Goal: Check status: Check status

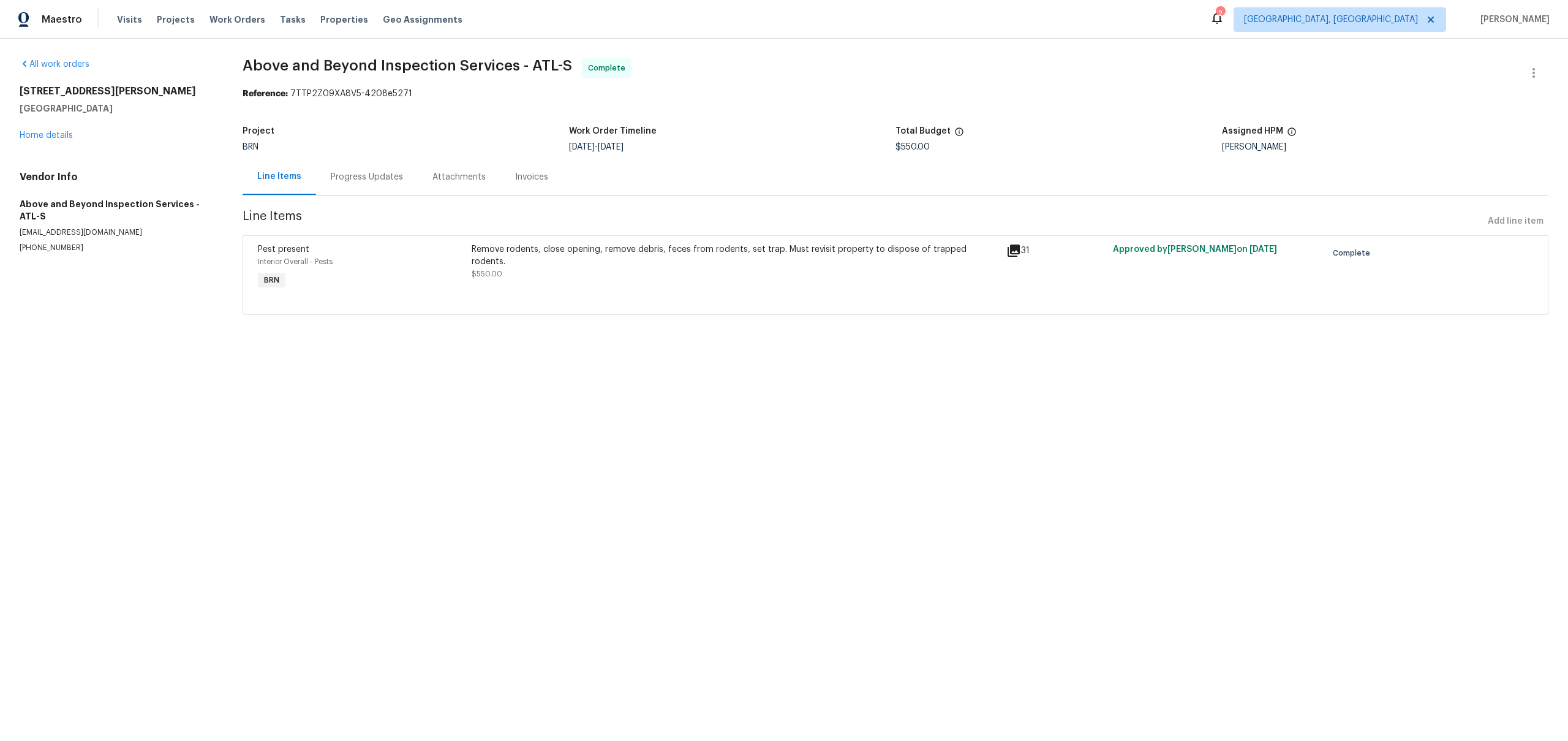
click at [389, 171] on div "Progress Updates" at bounding box center [367, 177] width 72 height 12
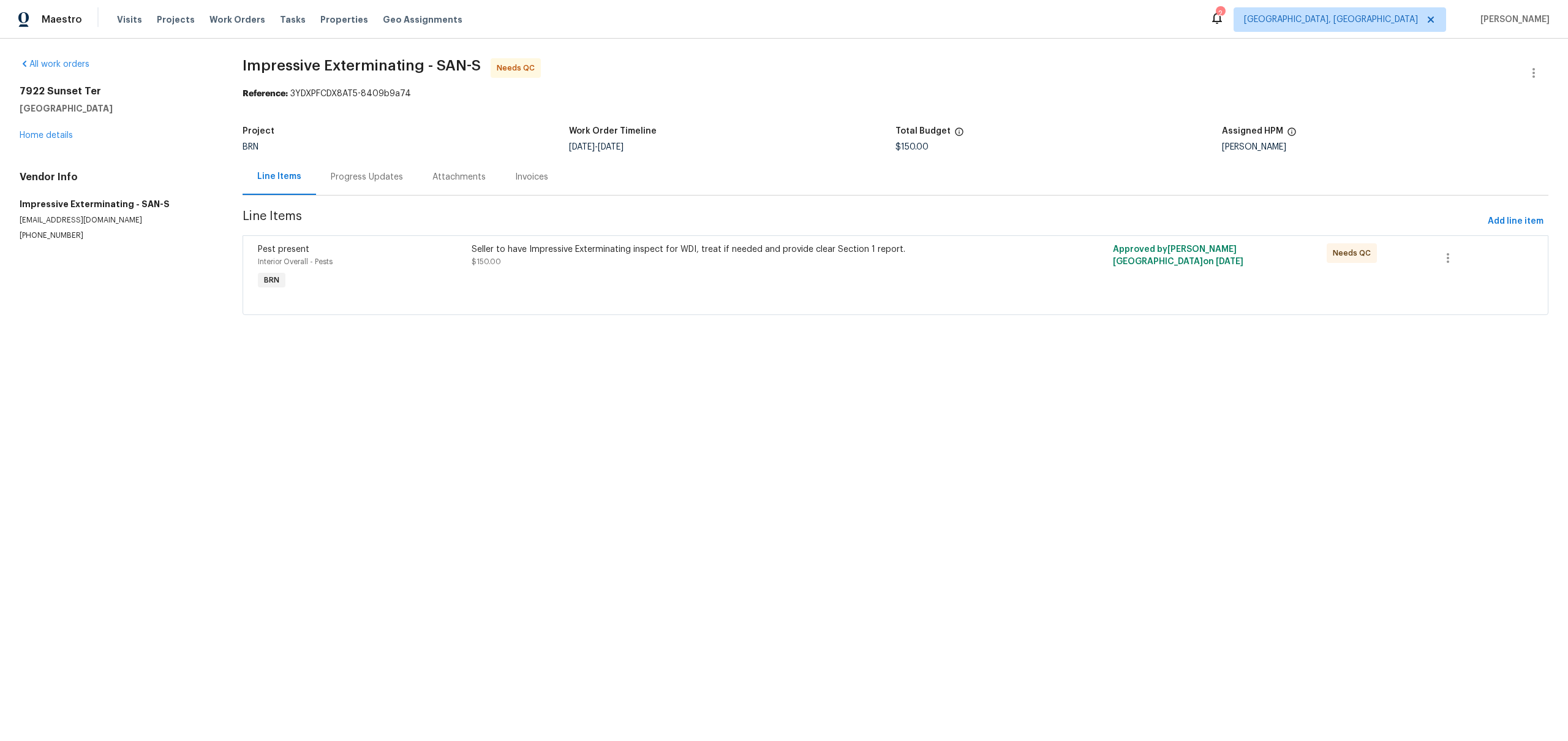
click at [375, 189] on div "Progress Updates" at bounding box center [367, 177] width 102 height 36
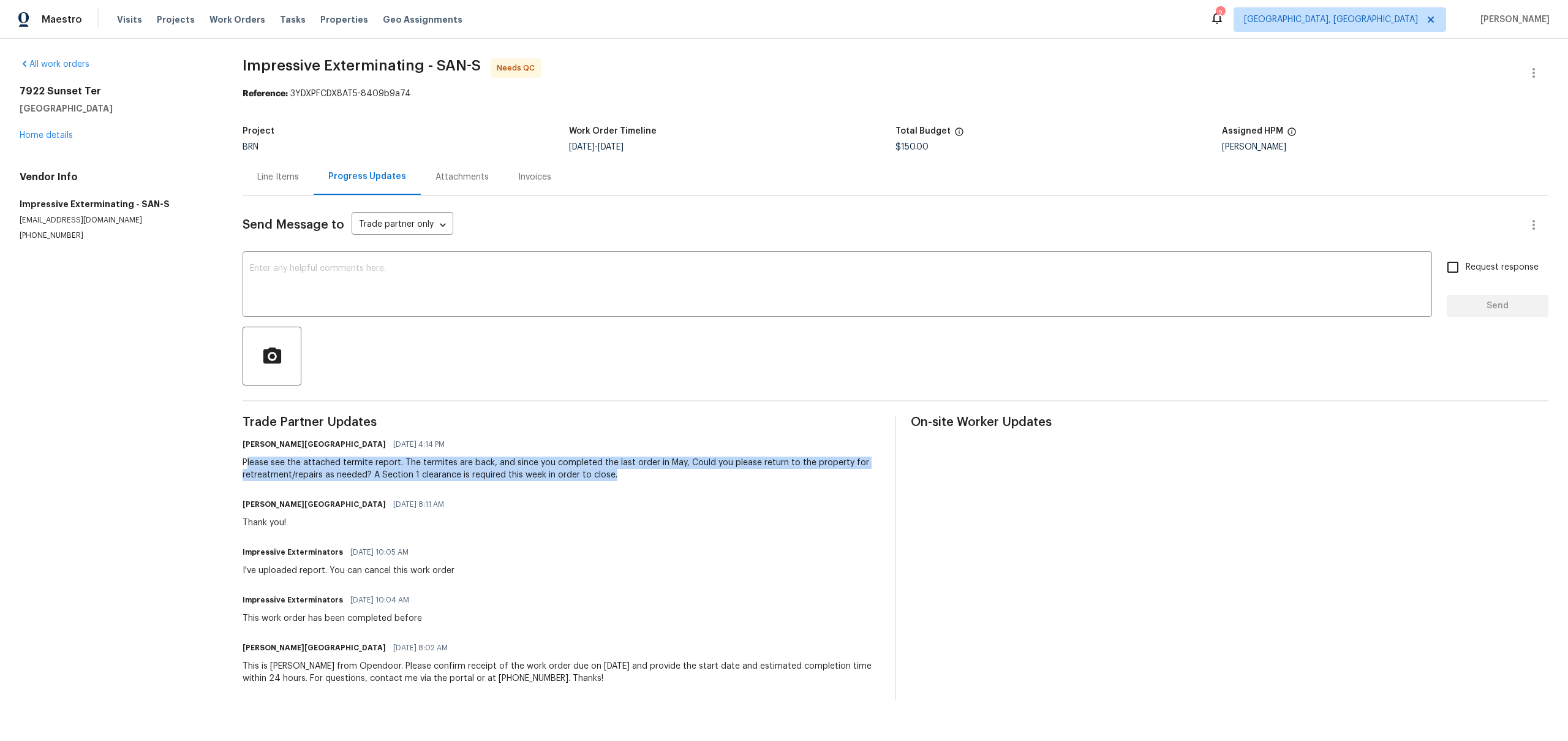
drag, startPoint x: 246, startPoint y: 464, endPoint x: 590, endPoint y: 485, distance: 344.6
click at [590, 485] on div "Trade Partner Updates Isabel Sangeetha Ireland 09/03/2025 4:14 PM Please see th…" at bounding box center [561, 558] width 637 height 283
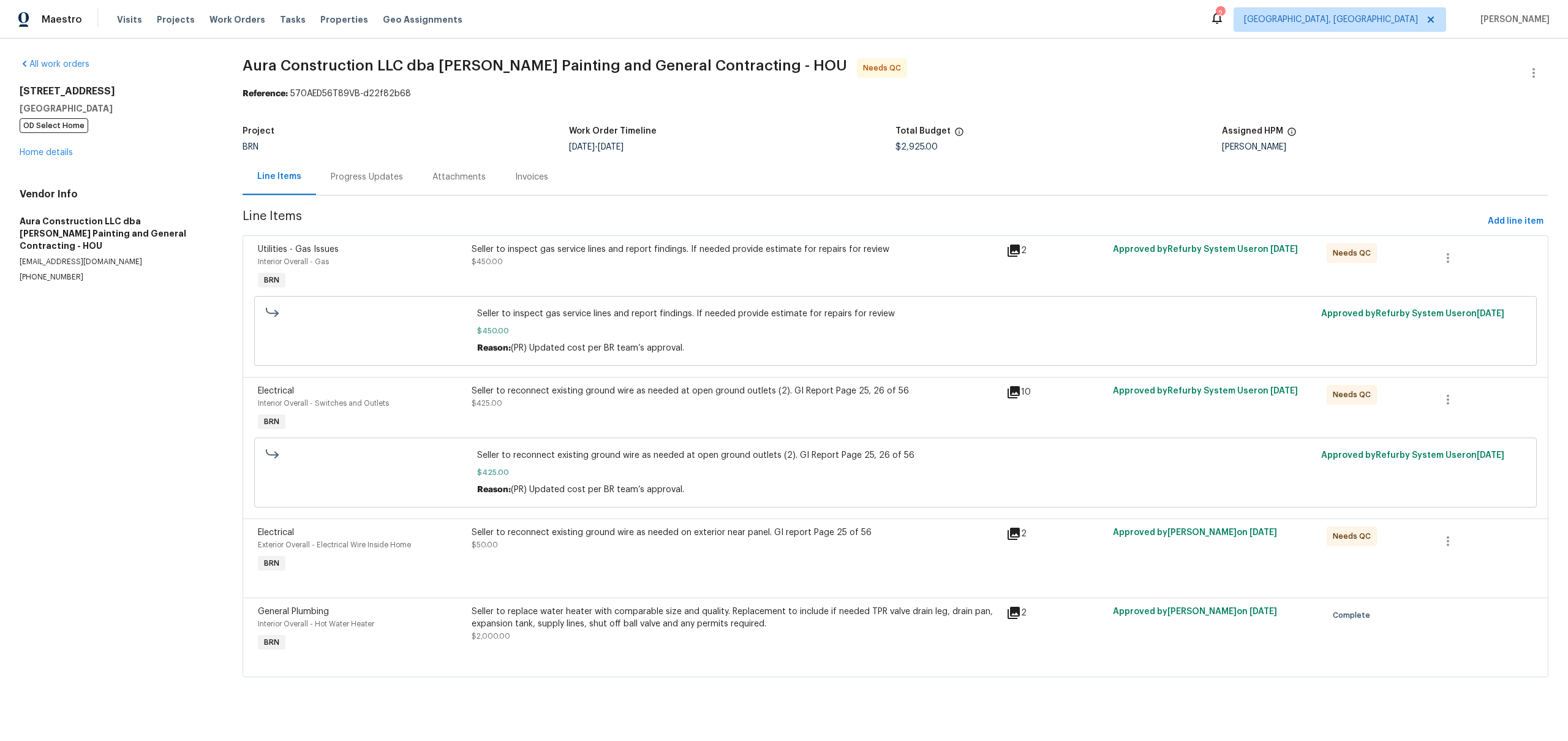
click at [342, 173] on div "Progress Updates" at bounding box center [367, 177] width 72 height 12
